Goal: Task Accomplishment & Management: Manage account settings

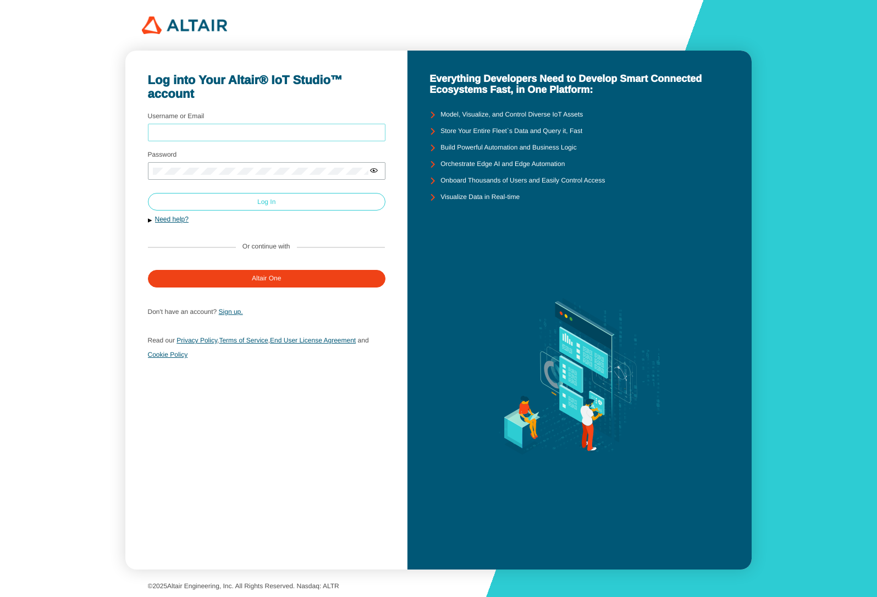
type input "mschoones"
click at [299, 206] on paper-button "Log In" at bounding box center [266, 202] width 237 height 18
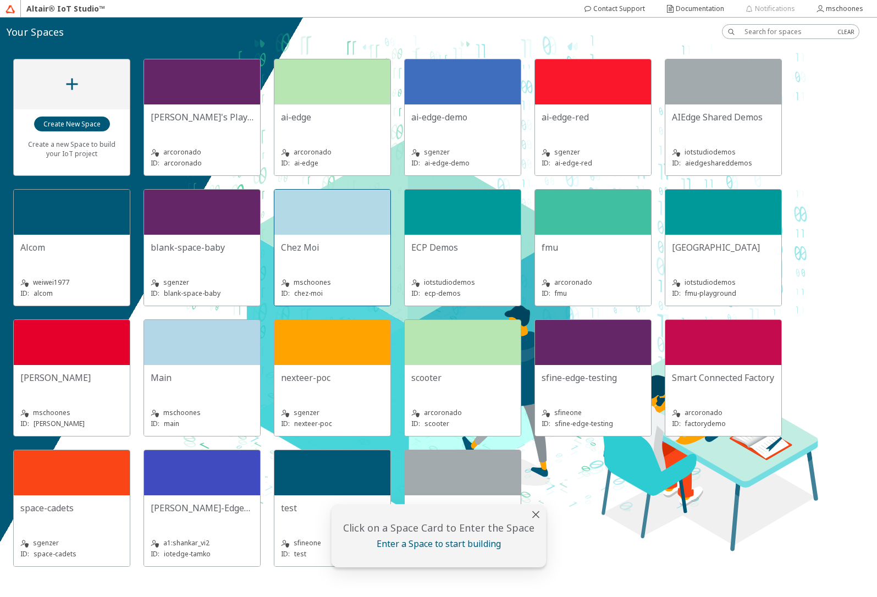
click at [331, 234] on div at bounding box center [332, 212] width 116 height 45
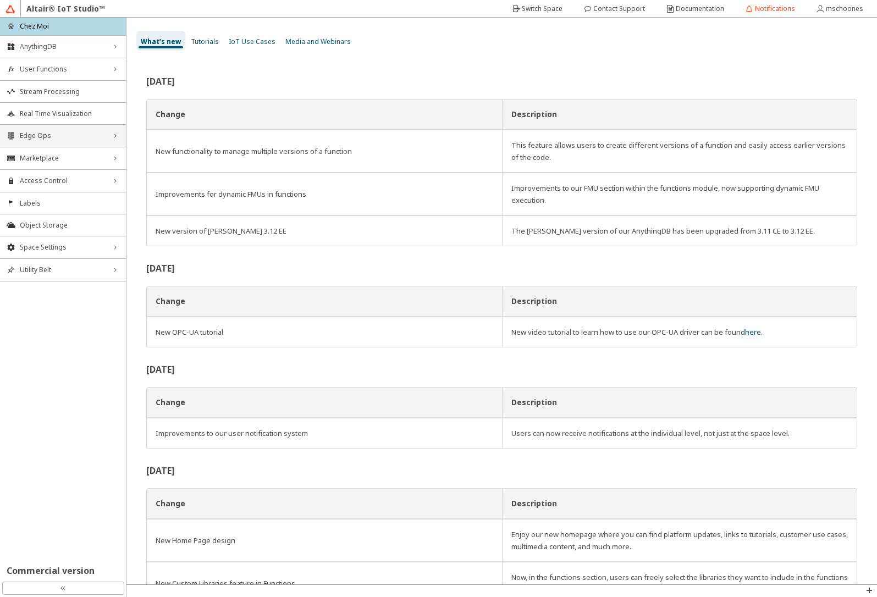
click at [38, 134] on span "Edge Ops" at bounding box center [63, 135] width 86 height 9
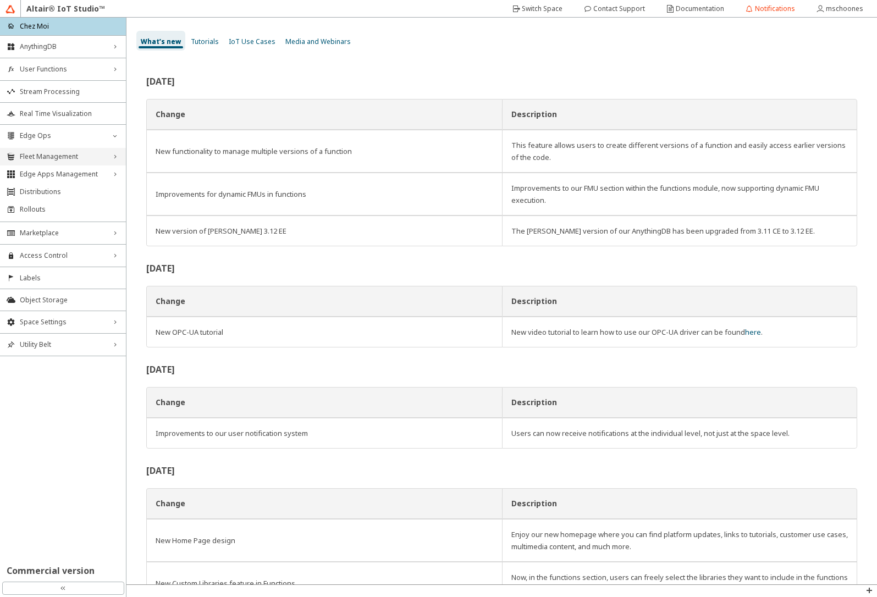
click at [40, 157] on span "Fleet Management" at bounding box center [63, 156] width 86 height 9
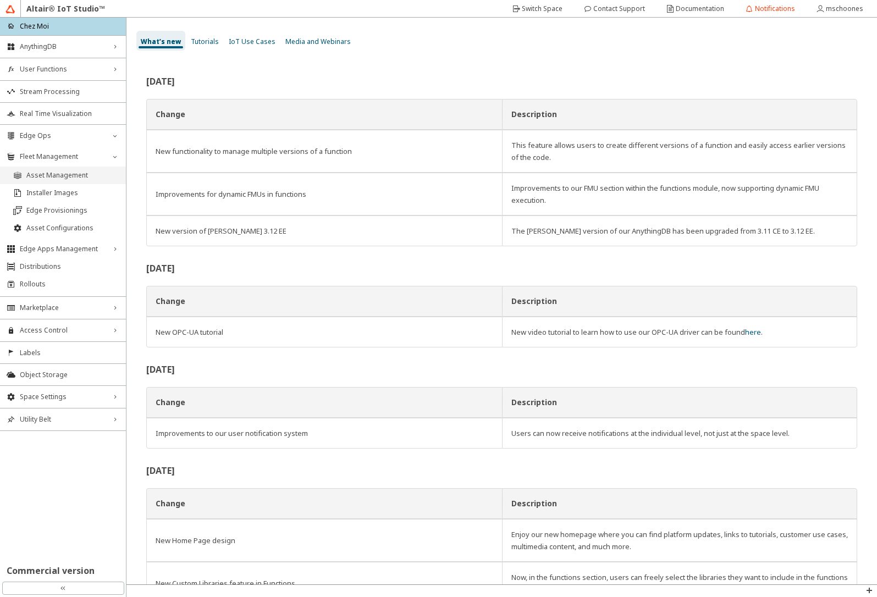
click at [41, 175] on span "Asset Management" at bounding box center [72, 175] width 93 height 9
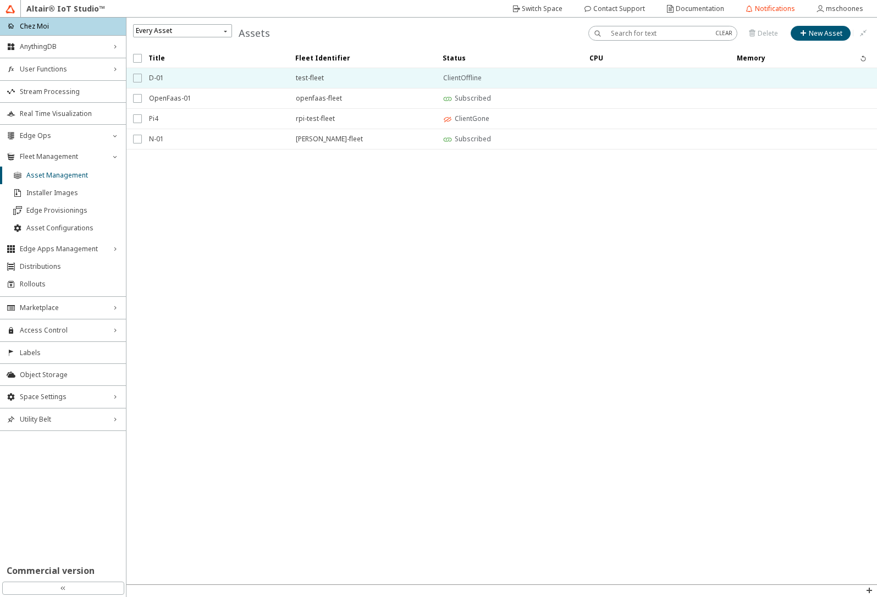
click at [136, 79] on input "checkbox" at bounding box center [136, 78] width 7 height 9
checkbox input "true"
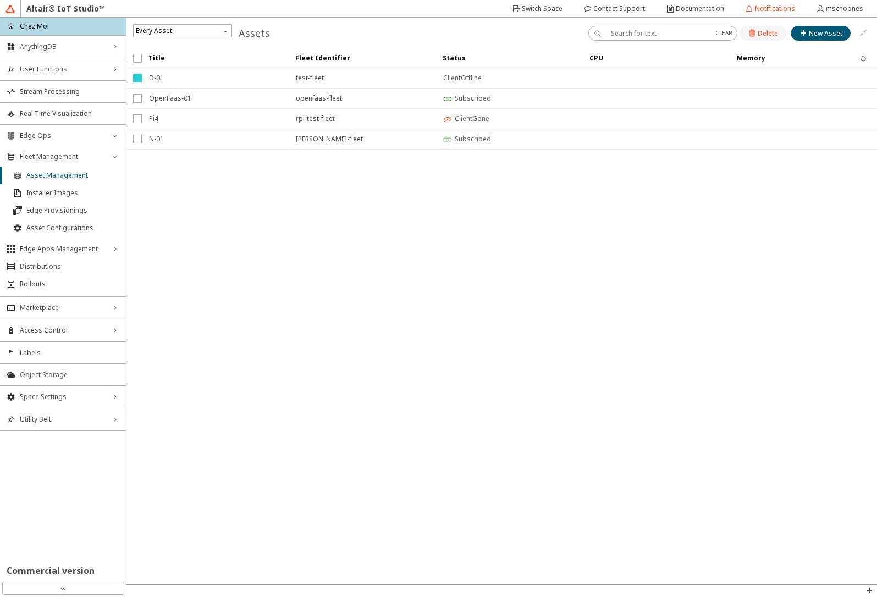
click at [0, 0] on slot "Delete" at bounding box center [0, 0] width 0 height 0
click at [469, 335] on div "Delete" at bounding box center [459, 336] width 20 height 9
checkbox input "false"
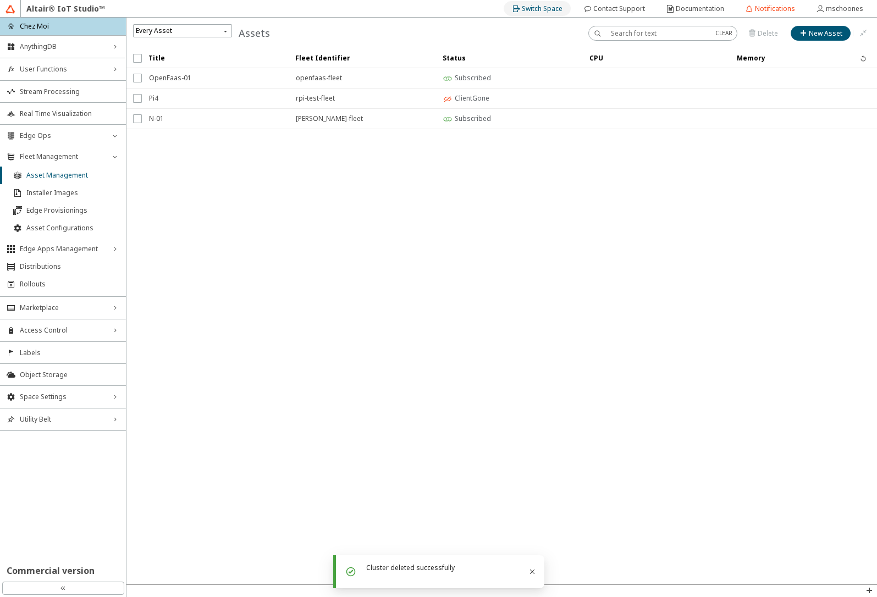
click at [530, 13] on div "Switch Space" at bounding box center [542, 9] width 41 height 18
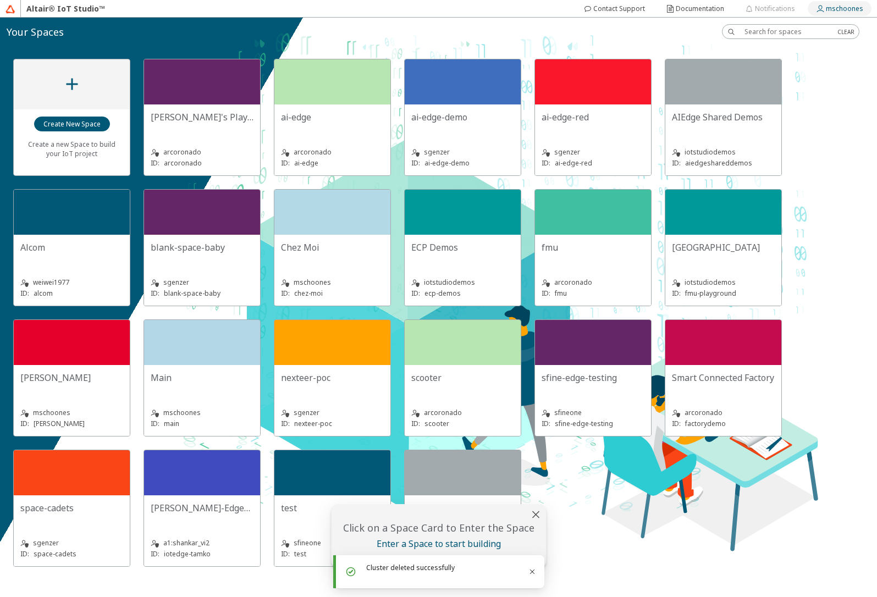
click at [0, 0] on slot "mschoones" at bounding box center [0, 0] width 0 height 0
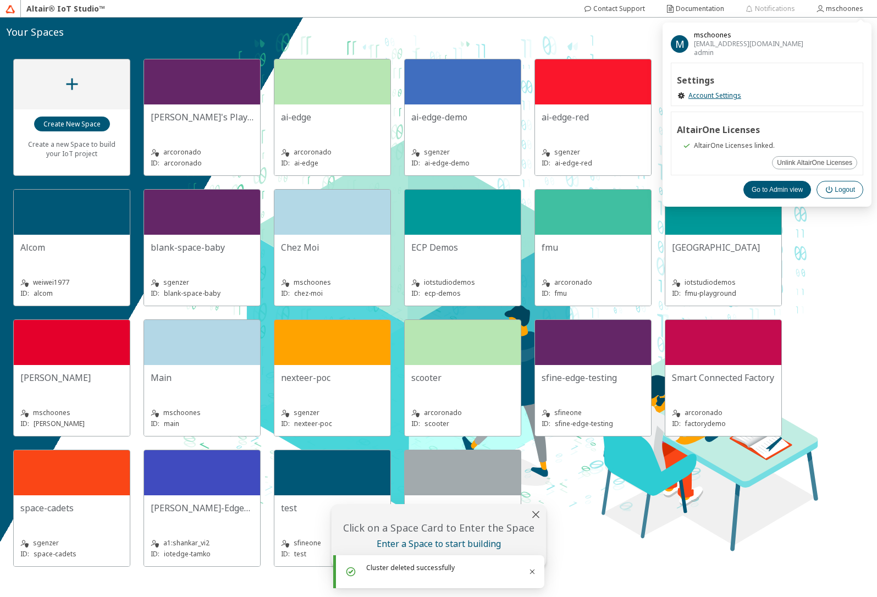
click at [0, 0] on slot "Logout" at bounding box center [0, 0] width 0 height 0
